Goal: Transaction & Acquisition: Purchase product/service

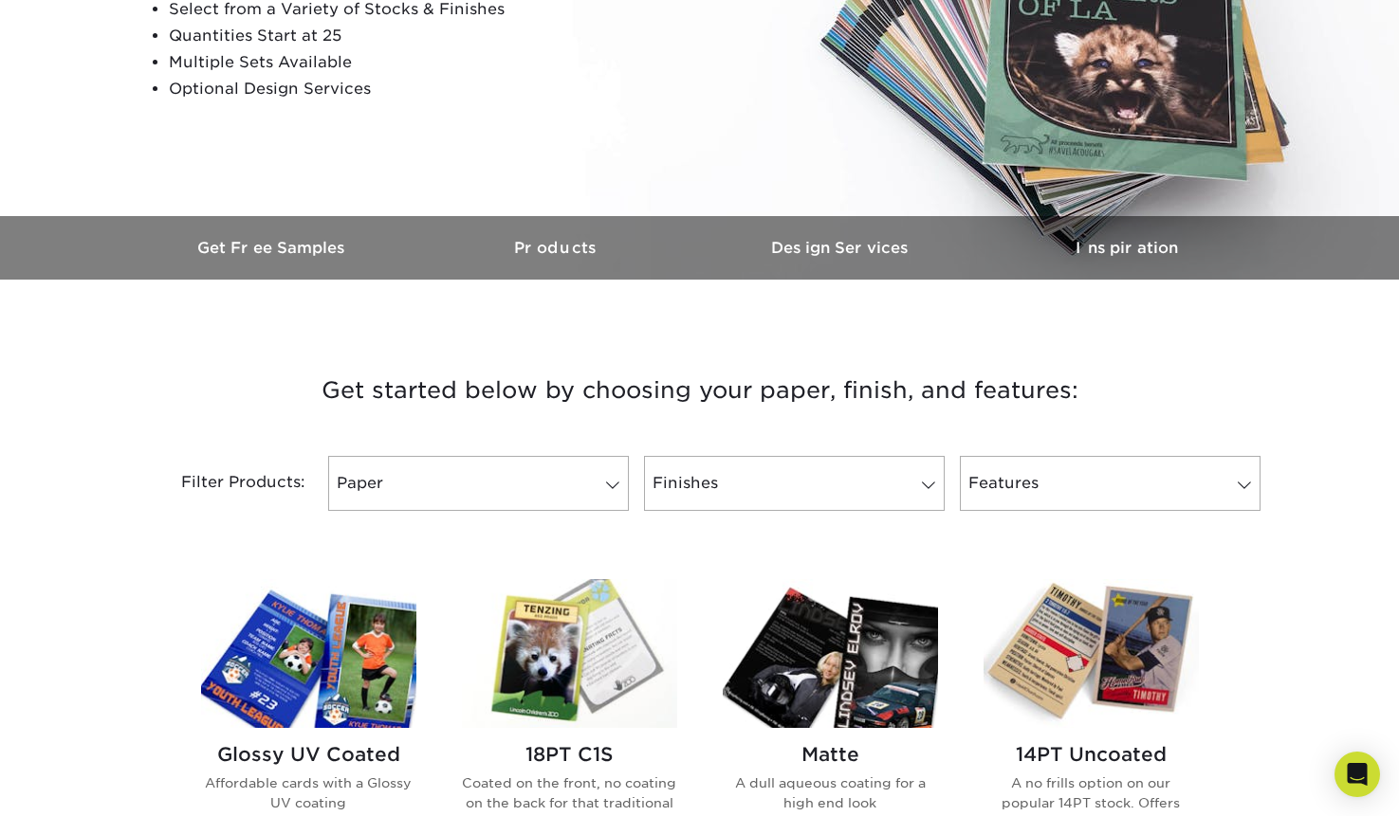
scroll to position [383, 0]
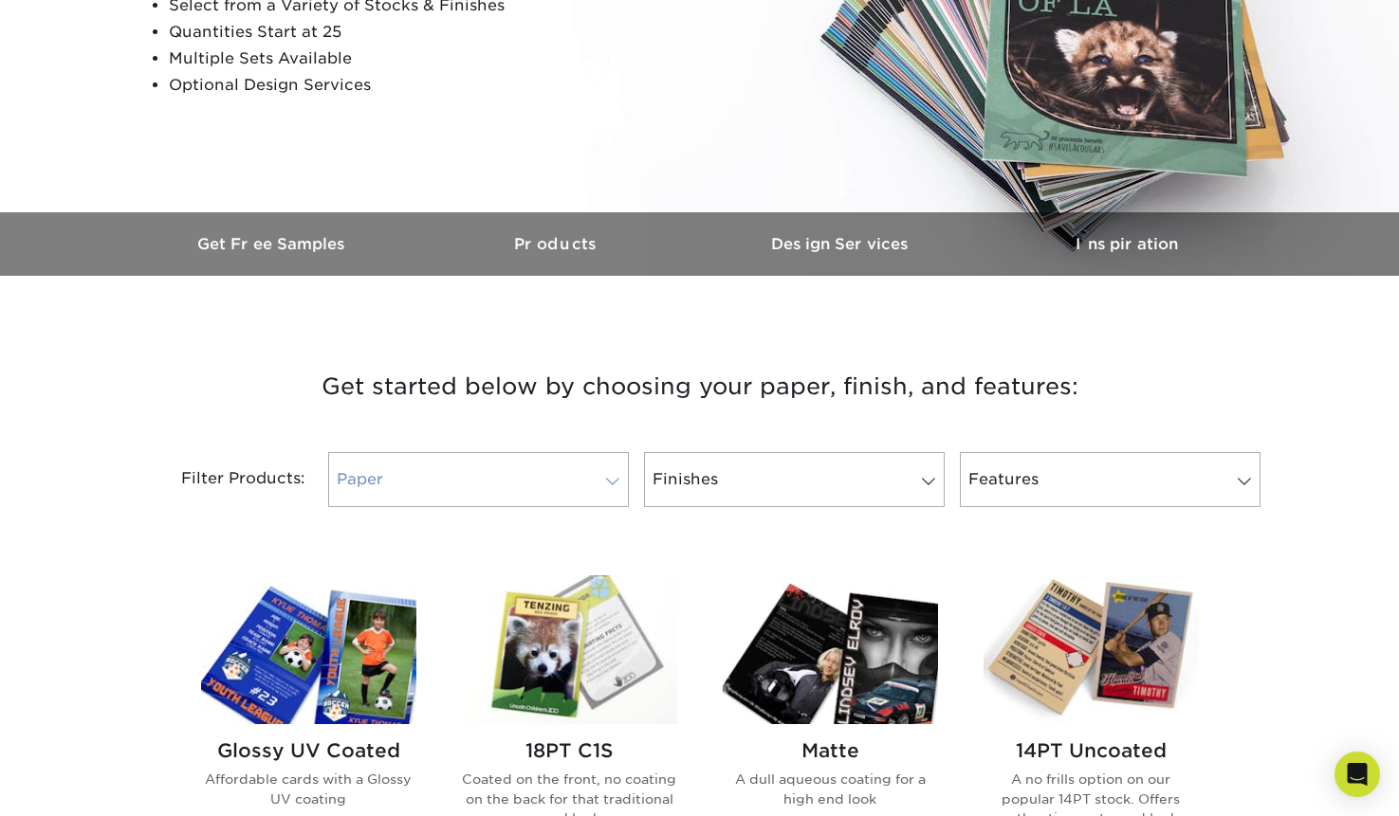
click at [609, 504] on link "Paper" at bounding box center [478, 479] width 301 height 55
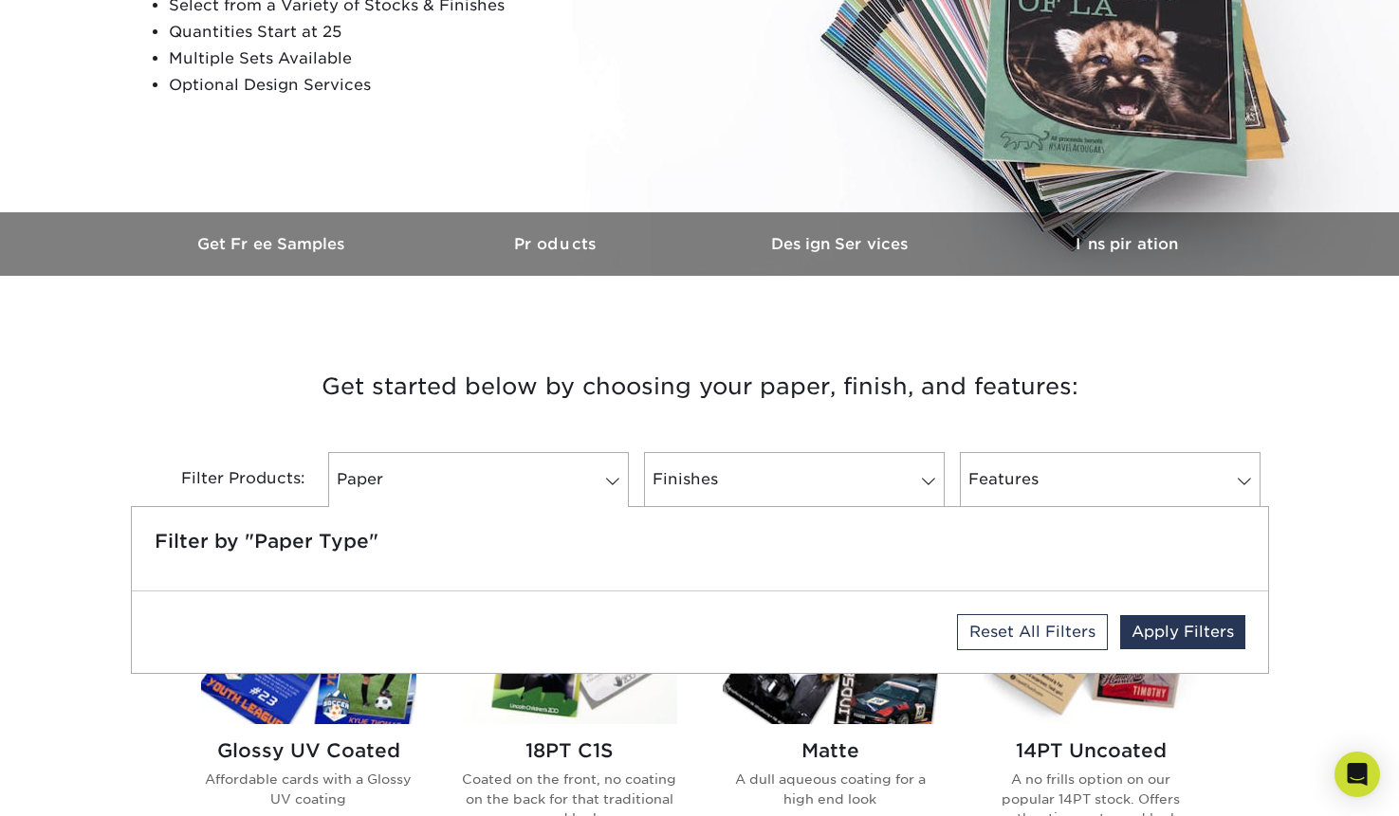
click at [565, 394] on h3 "Get started below by choosing your paper, finish, and features:" at bounding box center [699, 386] width 1109 height 85
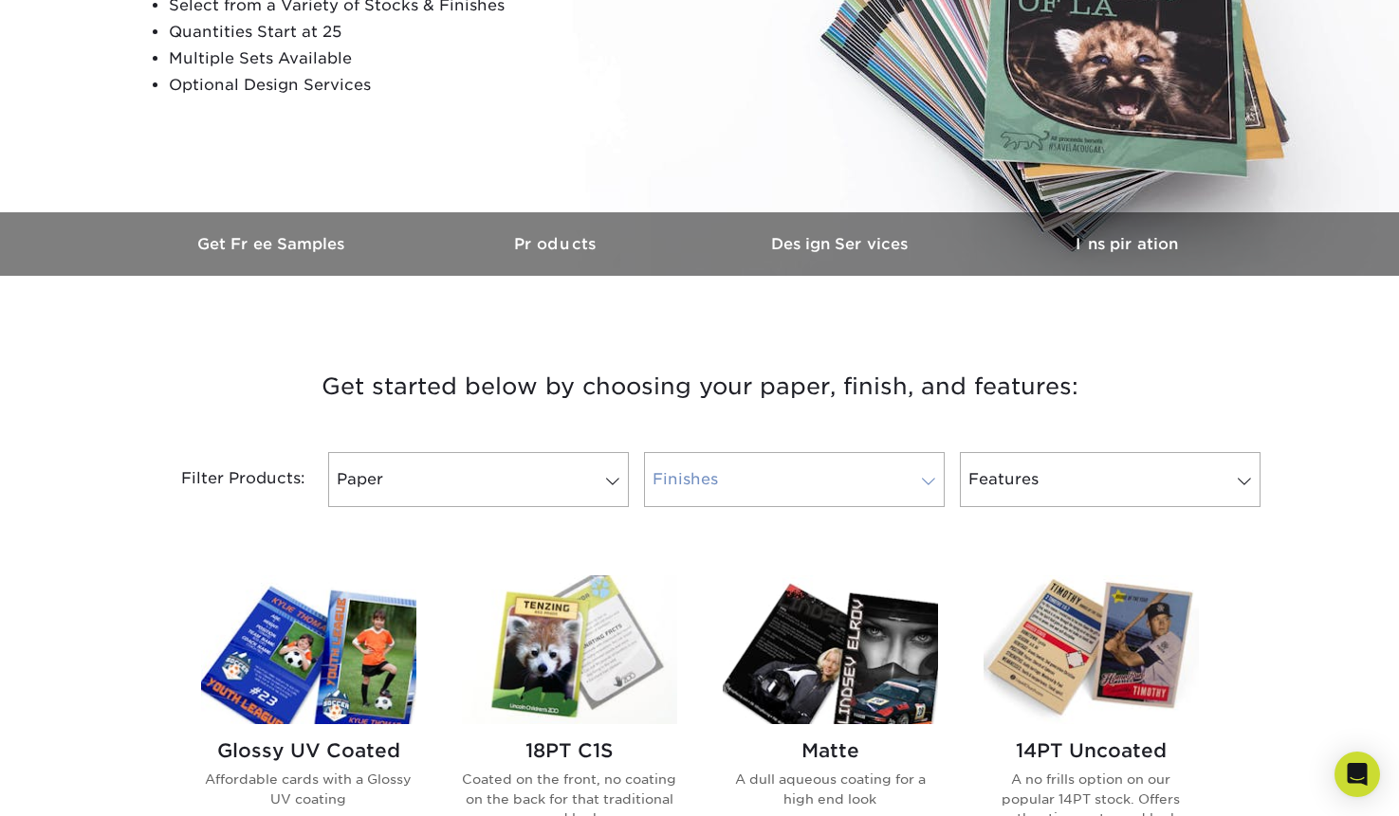
click at [757, 464] on link "Finishes" at bounding box center [794, 479] width 301 height 55
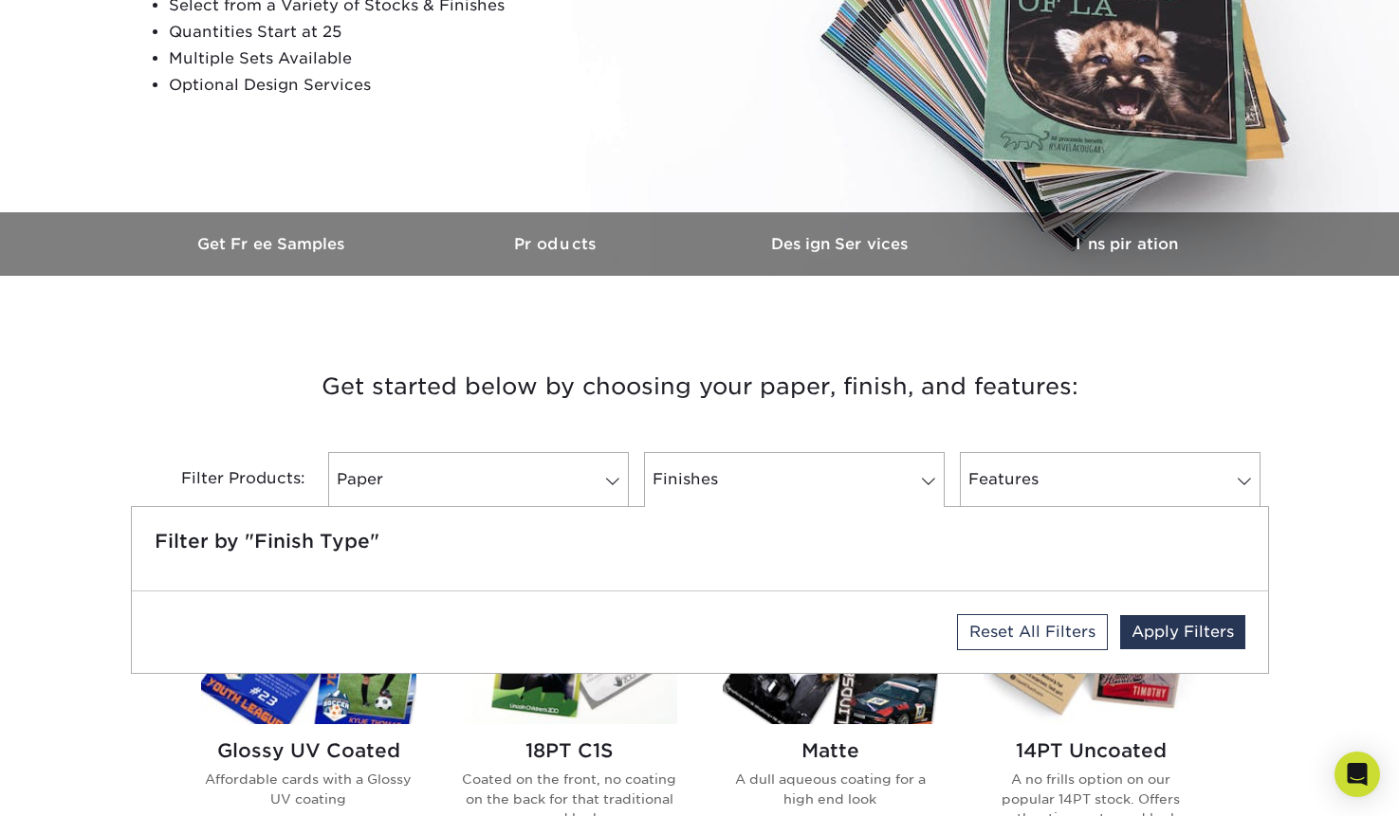
click at [564, 365] on h3 "Get started below by choosing your paper, finish, and features:" at bounding box center [699, 386] width 1109 height 85
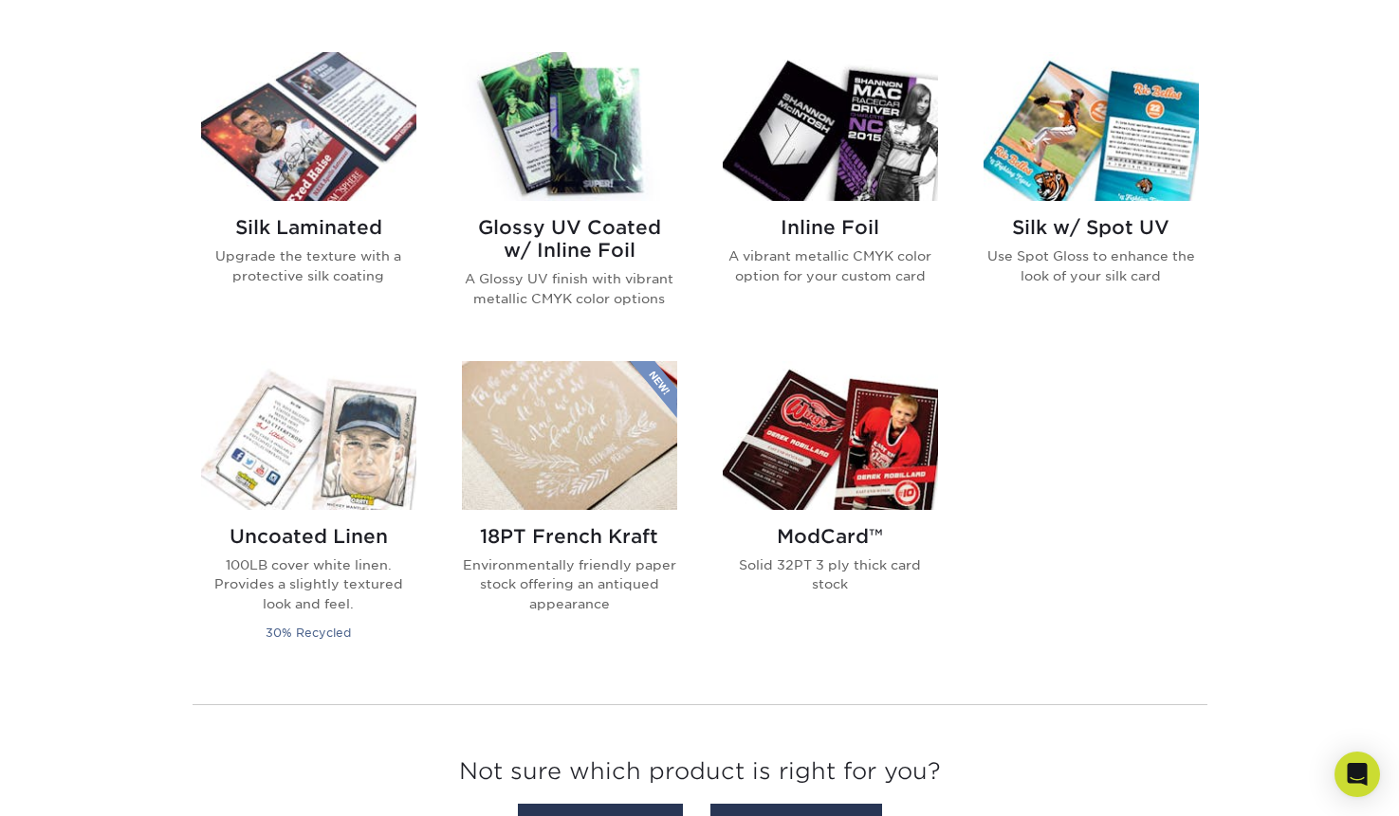
scroll to position [1213, 0]
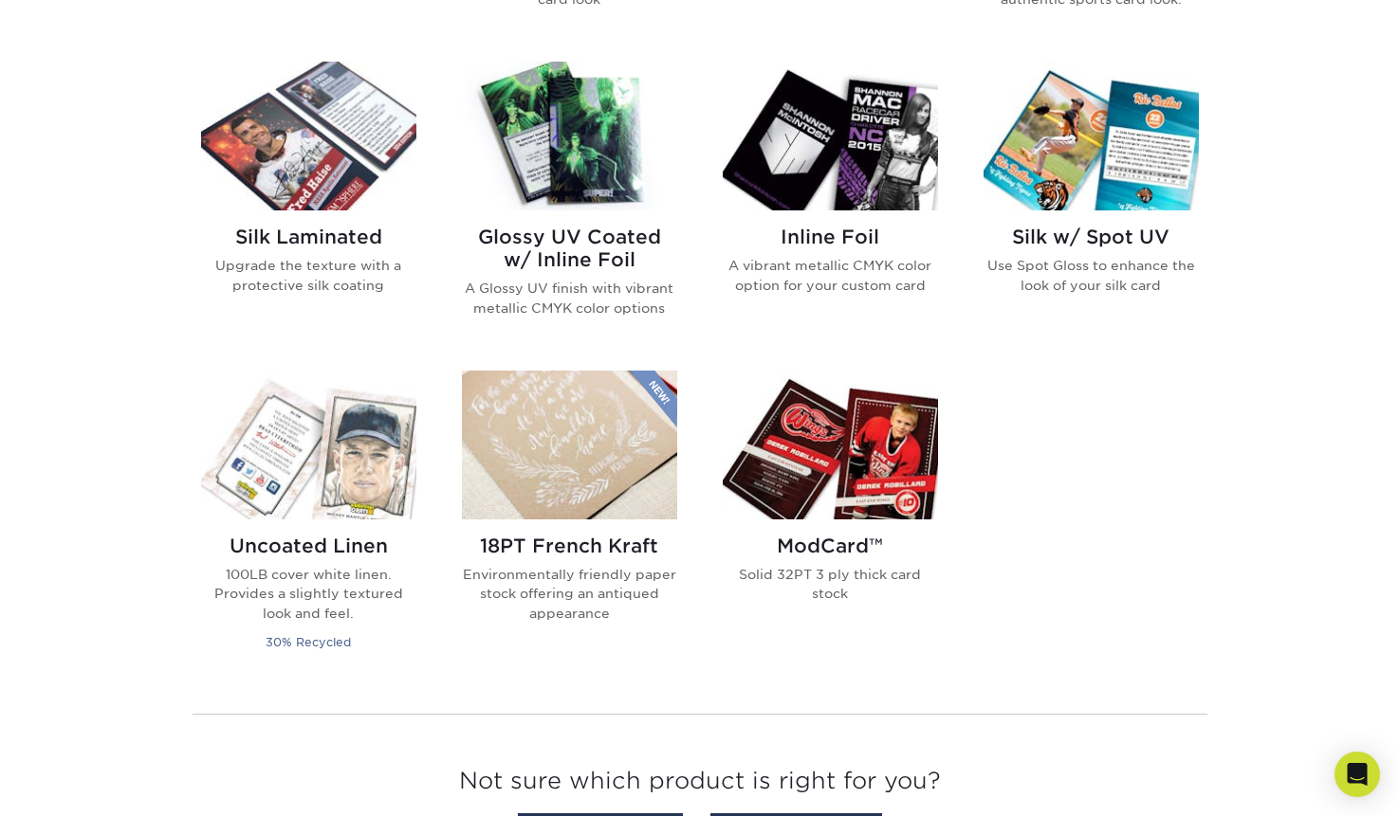
click at [286, 271] on p "Upgrade the texture with a protective silk coating" at bounding box center [308, 275] width 215 height 39
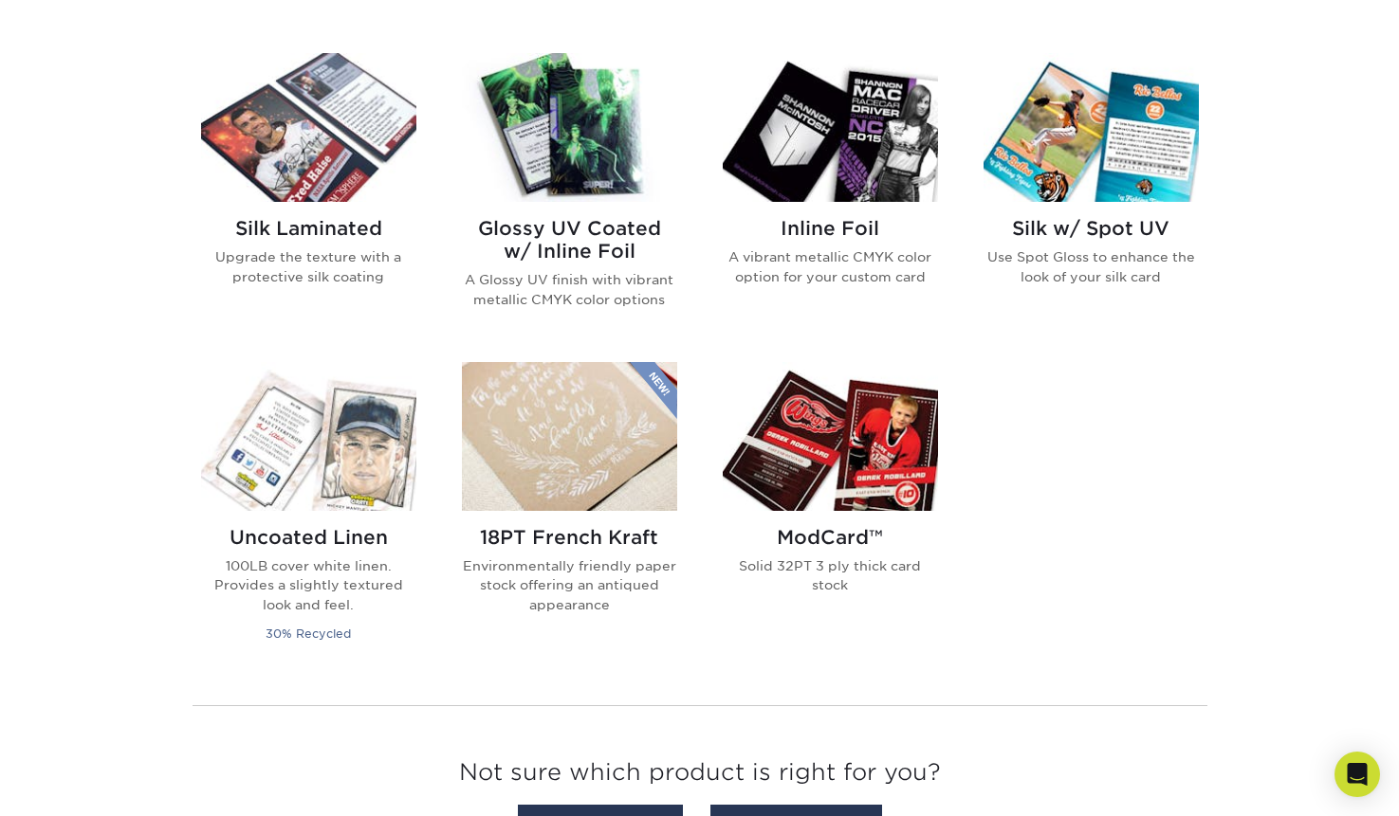
scroll to position [1212, 0]
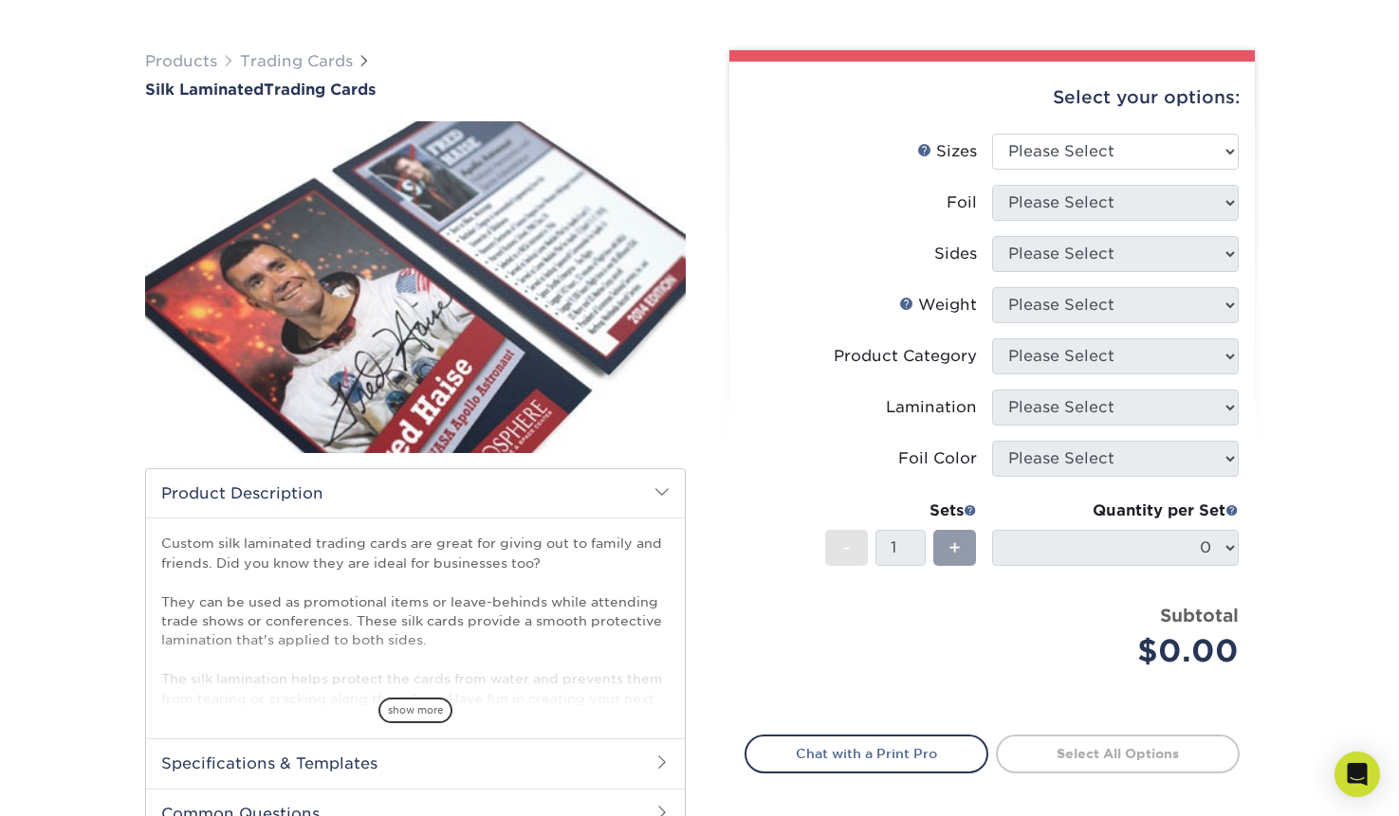
scroll to position [117, 0]
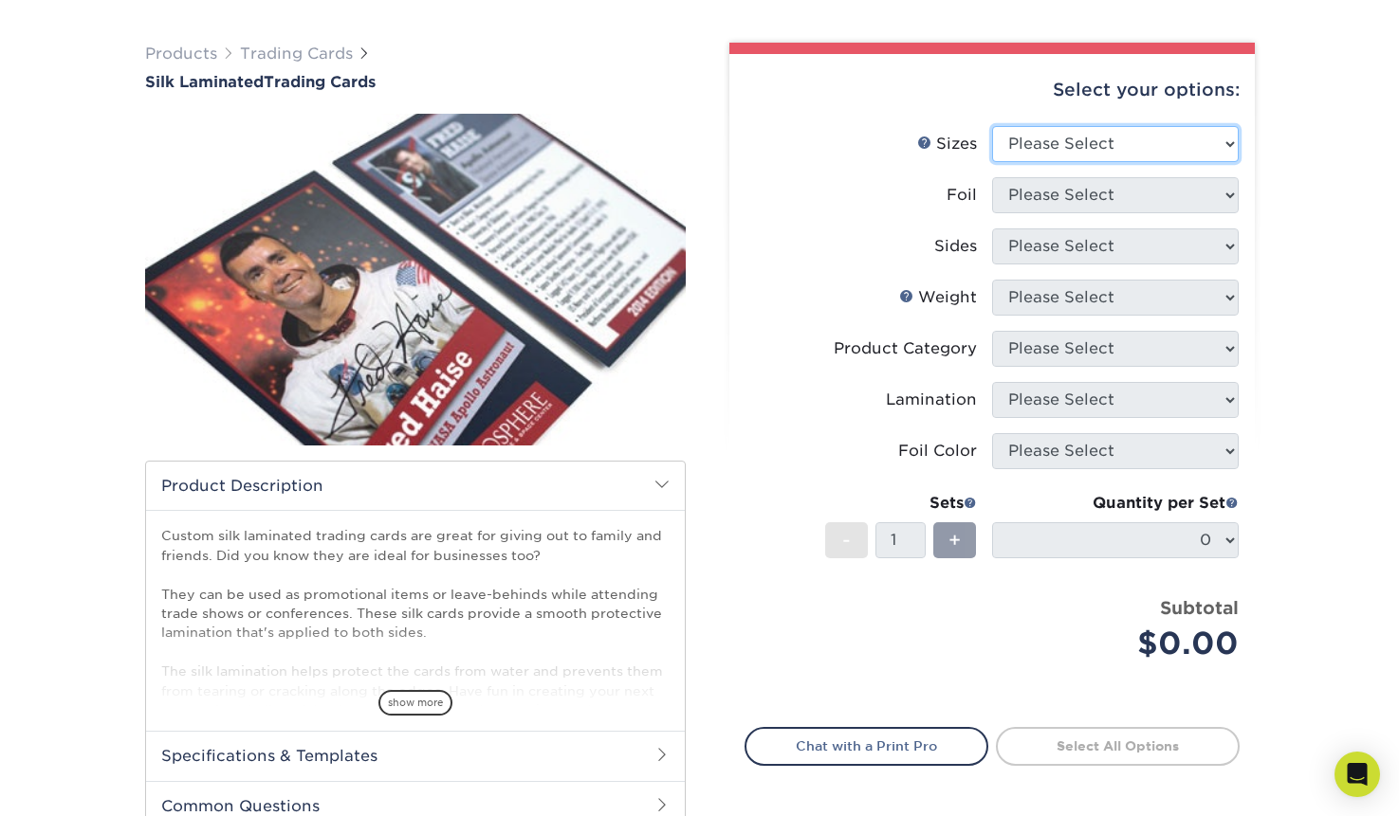
click at [1194, 151] on select "Please Select 2.5" x 3.5"" at bounding box center [1115, 144] width 247 height 36
select select "2.50x3.50"
click at [992, 126] on select "Please Select 2.5" x 3.5"" at bounding box center [1115, 144] width 247 height 36
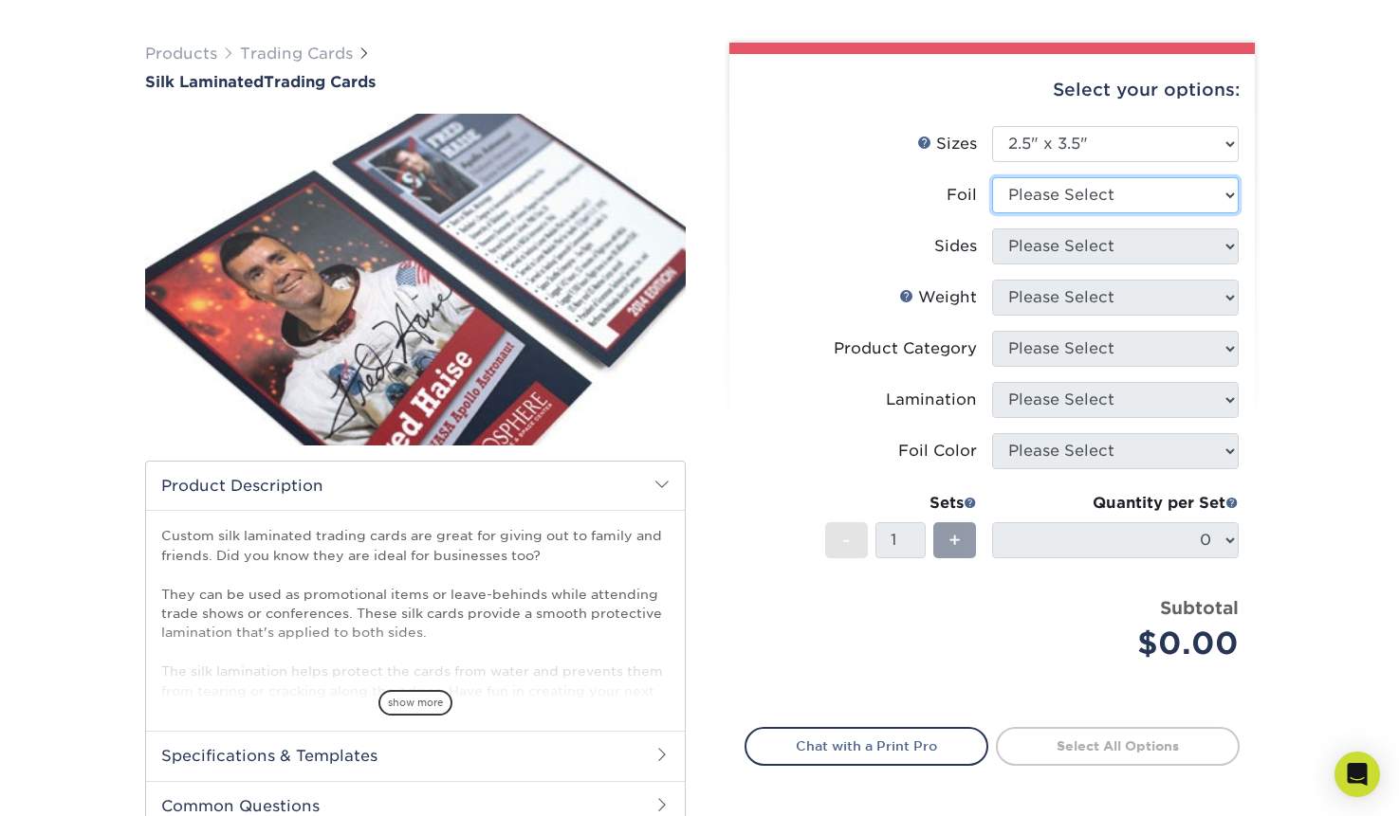
click at [1153, 195] on select "Please Select No Yes" at bounding box center [1115, 195] width 247 height 36
select select "0"
click at [992, 177] on select "Please Select No Yes" at bounding box center [1115, 195] width 247 height 36
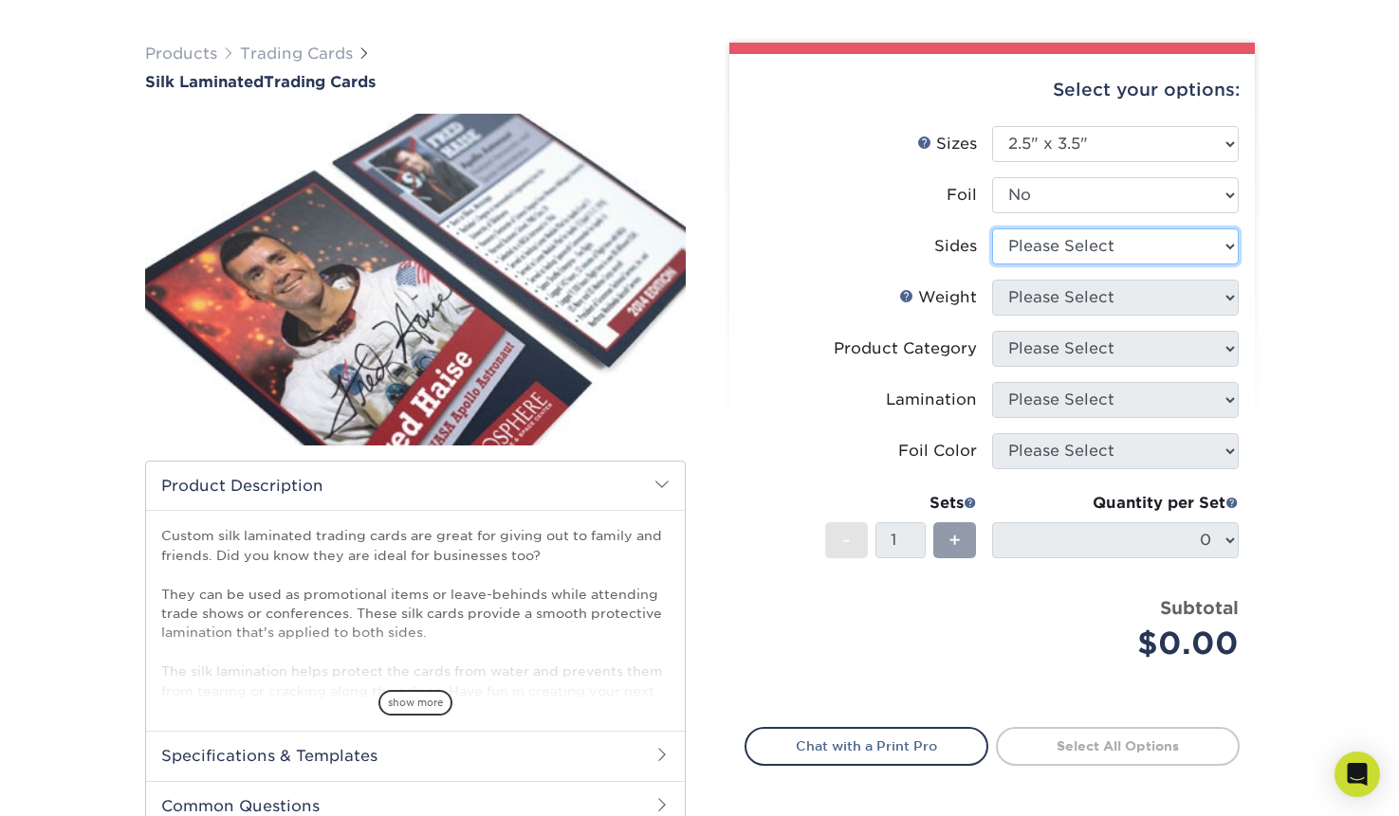
click at [1125, 252] on select "Please Select Print Both Sides Print Front Only" at bounding box center [1115, 247] width 247 height 36
select select "13abbda7-1d64-4f25-8bb2-c179b224825d"
click at [992, 229] on select "Please Select Print Both Sides Print Front Only" at bounding box center [1115, 247] width 247 height 36
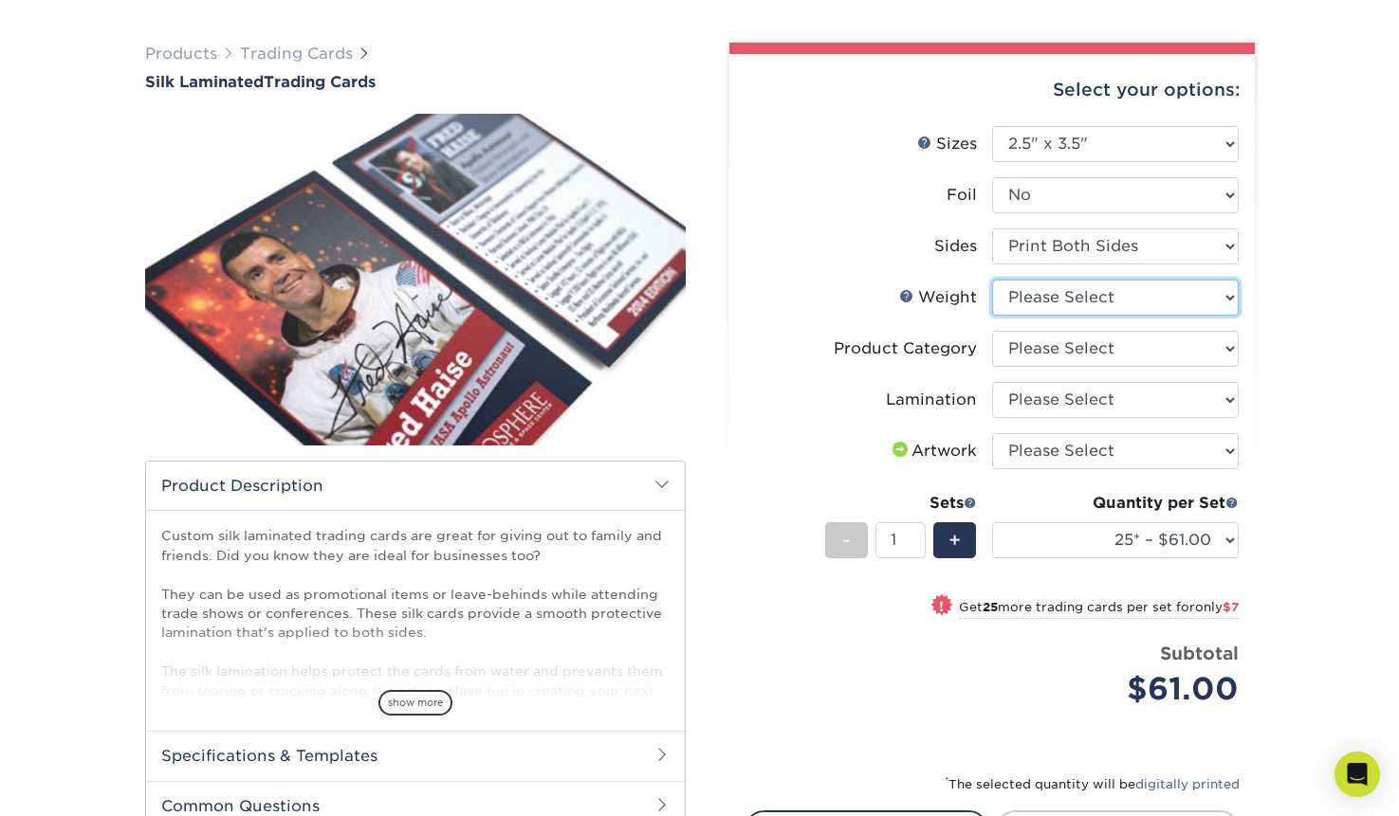
click at [1089, 301] on select "Please Select 16PT" at bounding box center [1115, 298] width 247 height 36
select select "16PT"
click at [992, 280] on select "Please Select 16PT" at bounding box center [1115, 298] width 247 height 36
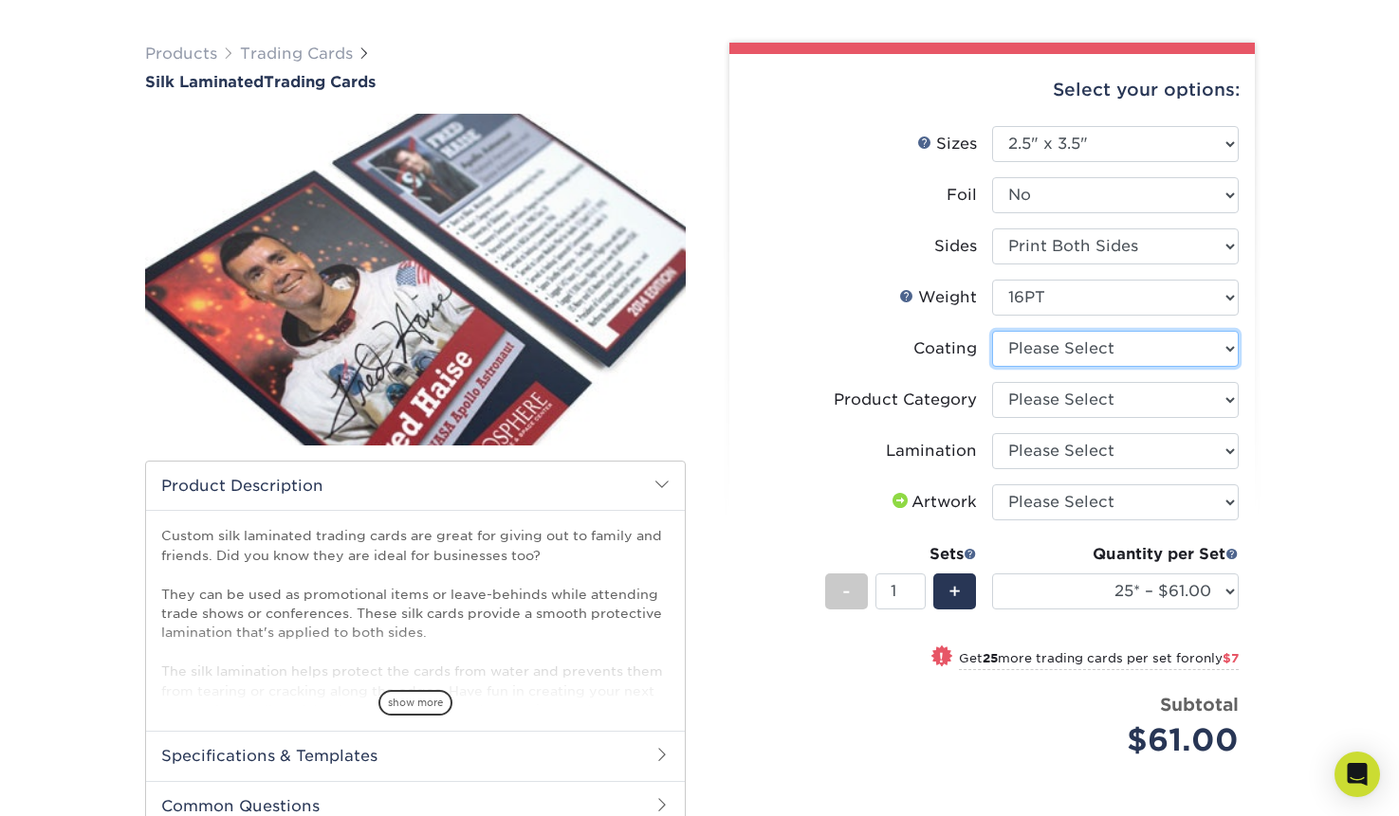
click at [1105, 348] on select at bounding box center [1115, 349] width 247 height 36
select select "3e7618de-abca-4bda-9f97-8b9129e913d8"
click at [992, 331] on select at bounding box center [1115, 349] width 247 height 36
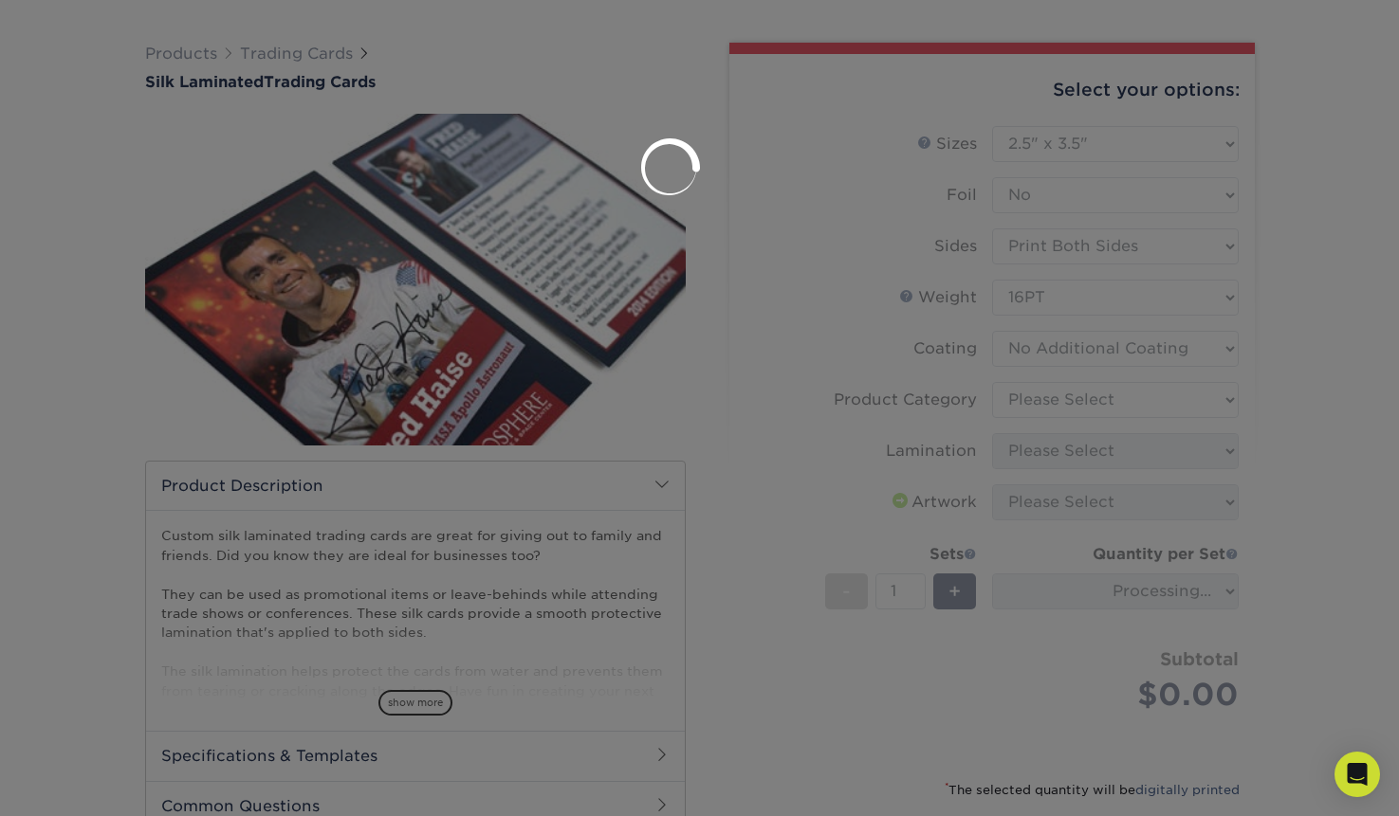
click at [1114, 407] on div at bounding box center [699, 408] width 1399 height 816
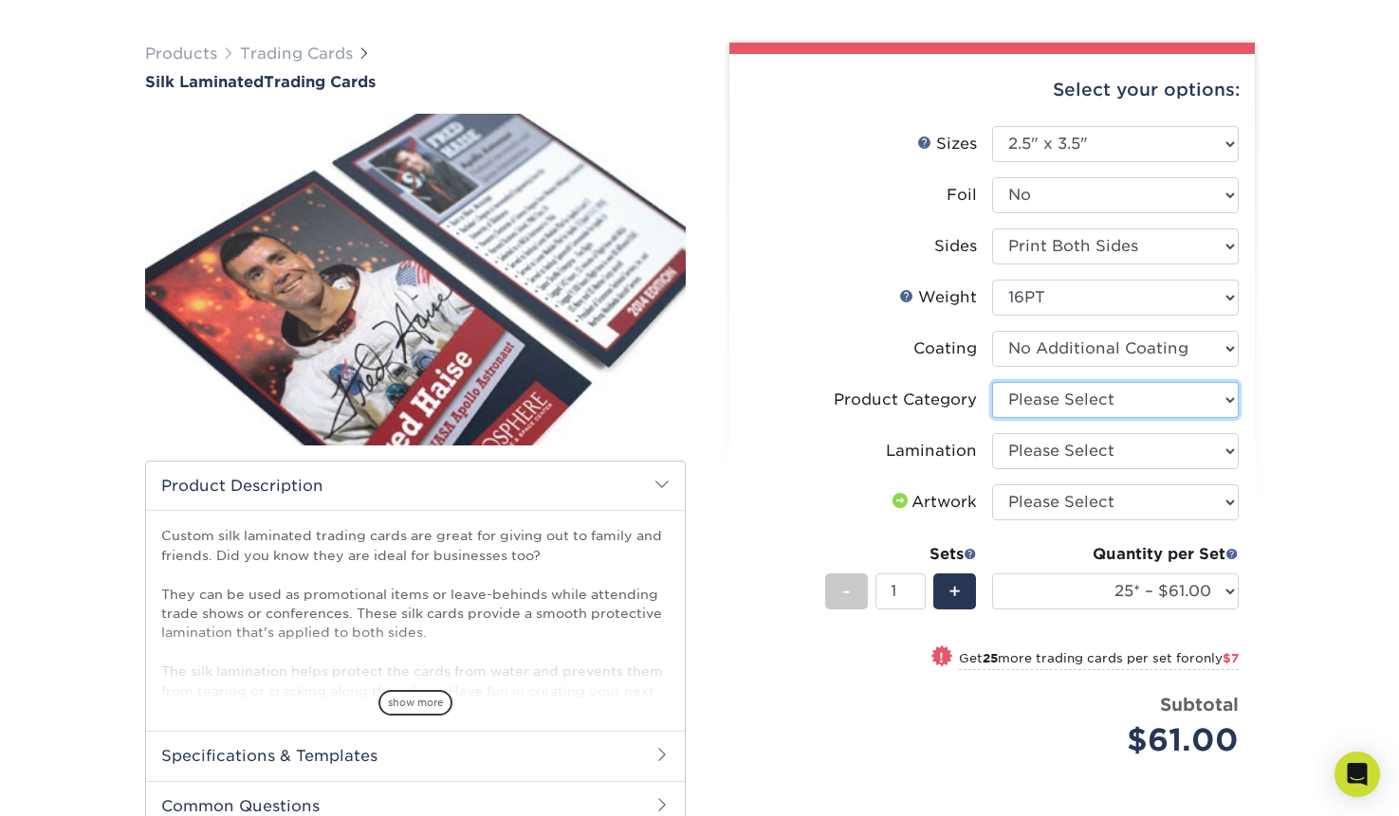
click at [1122, 403] on select "Please Select Trading Cards" at bounding box center [1115, 400] width 247 height 36
select select "c2f9bce9-36c2-409d-b101-c29d9d031e18"
click at [992, 382] on select "Please Select Trading Cards" at bounding box center [1115, 400] width 247 height 36
click at [1128, 439] on select "Please Select Silk" at bounding box center [1115, 451] width 247 height 36
select select "ccacb42f-45f7-42d3-bbd3-7c8421cf37f0"
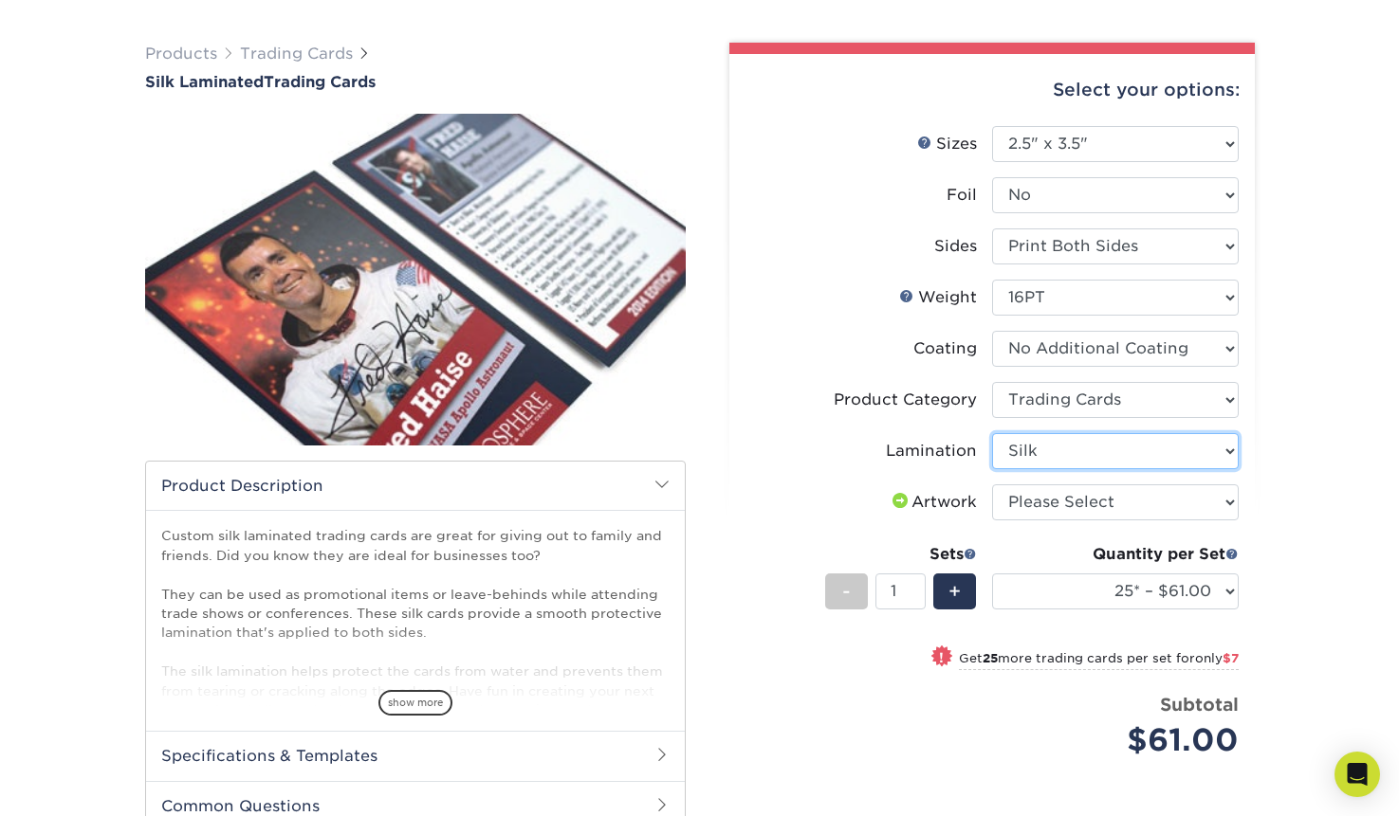
click at [992, 433] on select "Please Select Silk" at bounding box center [1115, 451] width 247 height 36
click at [1046, 502] on select "Please Select I will upload files I need a design - $100" at bounding box center [1115, 503] width 247 height 36
select select "upload"
click at [992, 485] on select "Please Select I will upload files I need a design - $100" at bounding box center [1115, 503] width 247 height 36
click at [956, 586] on span "+" at bounding box center [954, 591] width 12 height 28
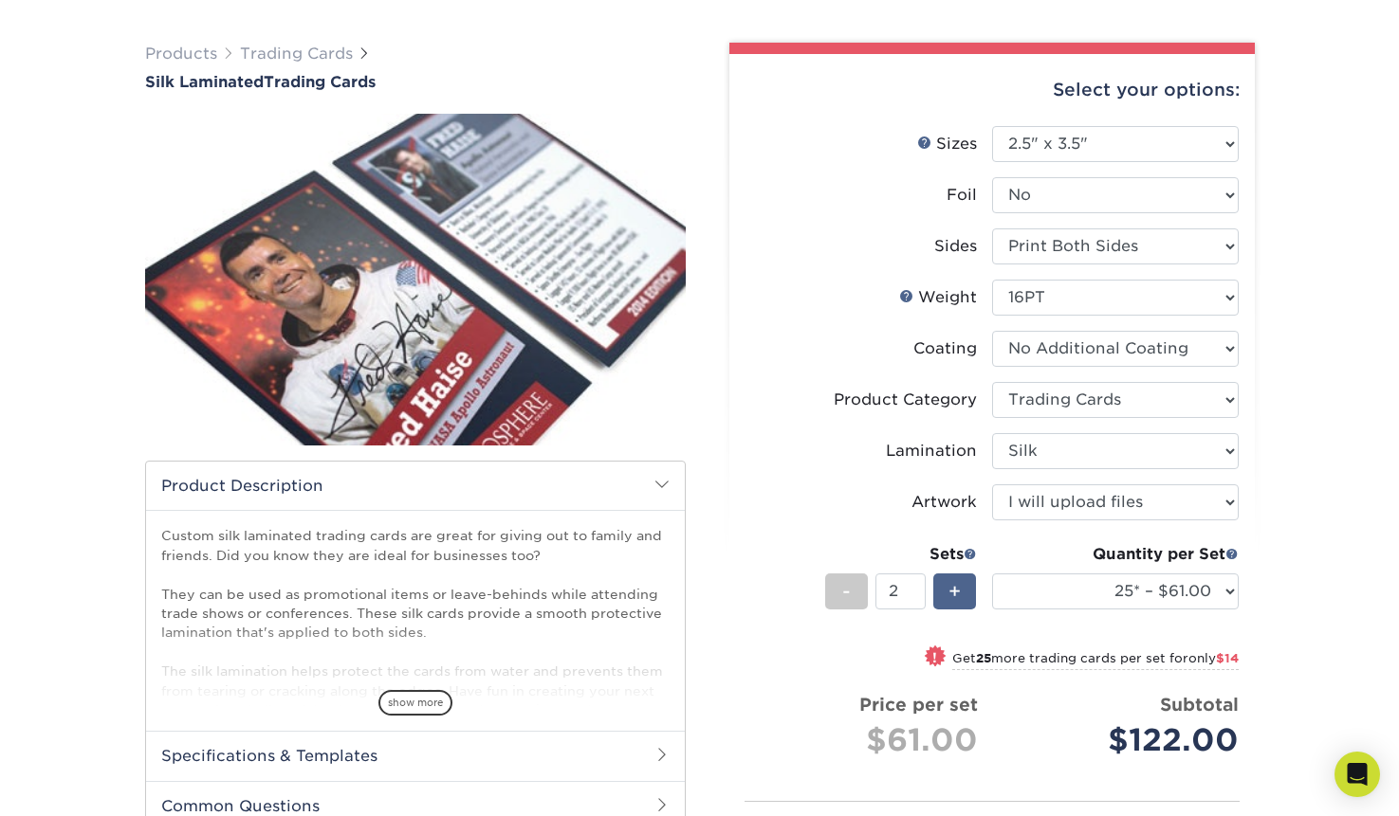
click at [956, 586] on span "+" at bounding box center [954, 591] width 12 height 28
click at [957, 586] on span "+" at bounding box center [954, 591] width 12 height 28
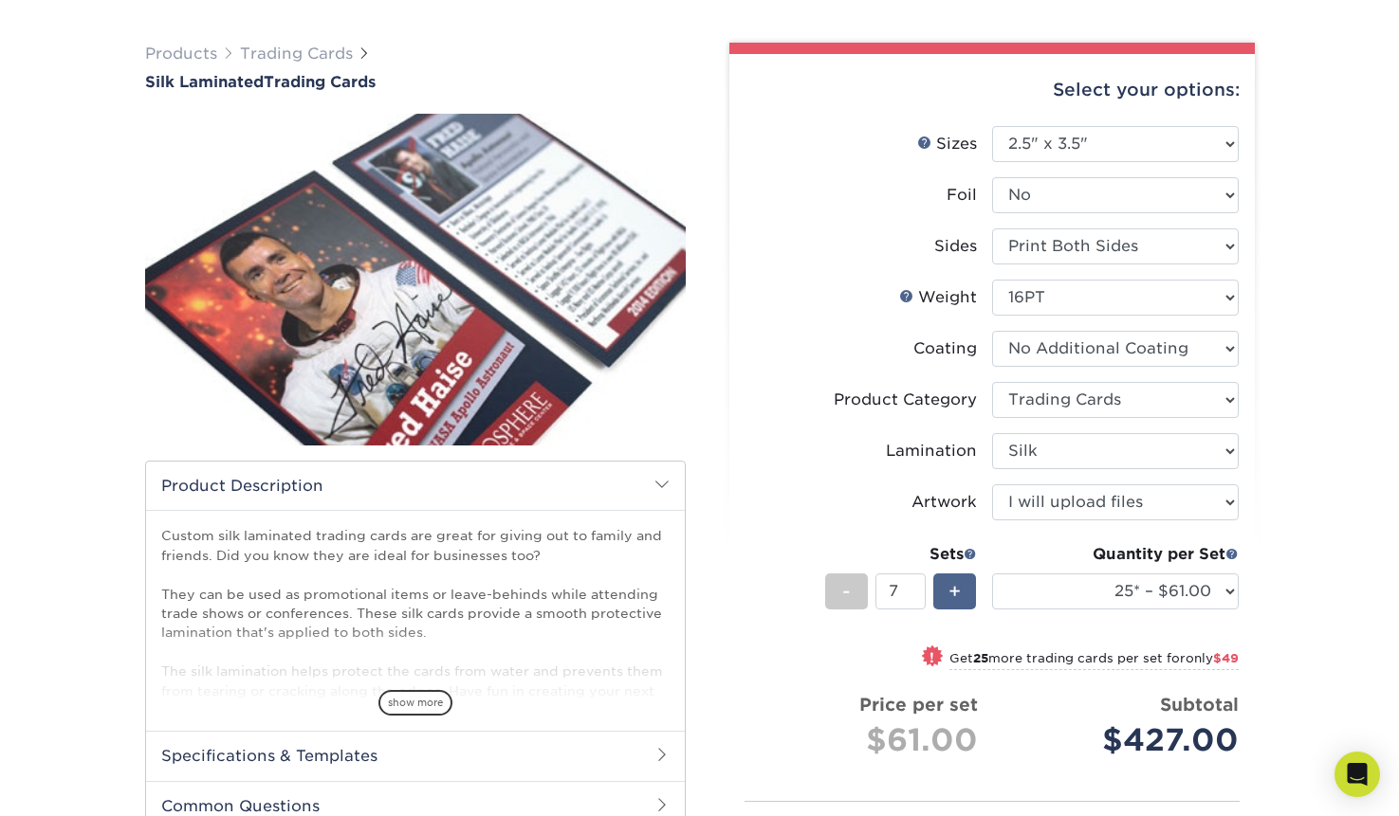
click at [957, 586] on span "+" at bounding box center [954, 591] width 12 height 28
type input "10"
